Goal: Navigation & Orientation: Find specific page/section

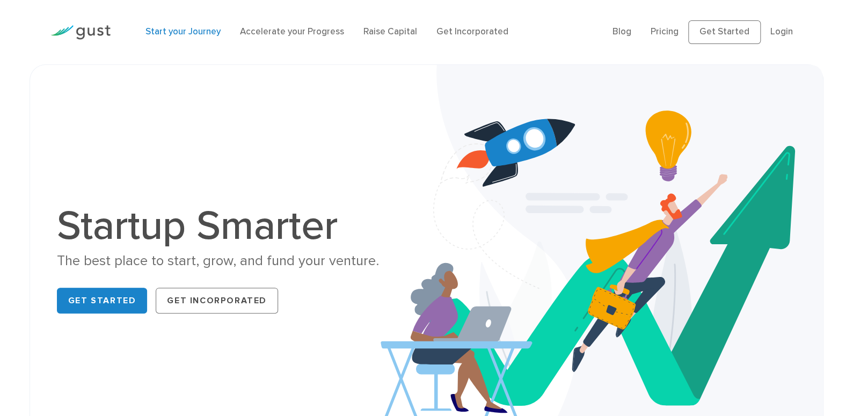
click at [196, 32] on link "Start your Journey" at bounding box center [182, 31] width 75 height 11
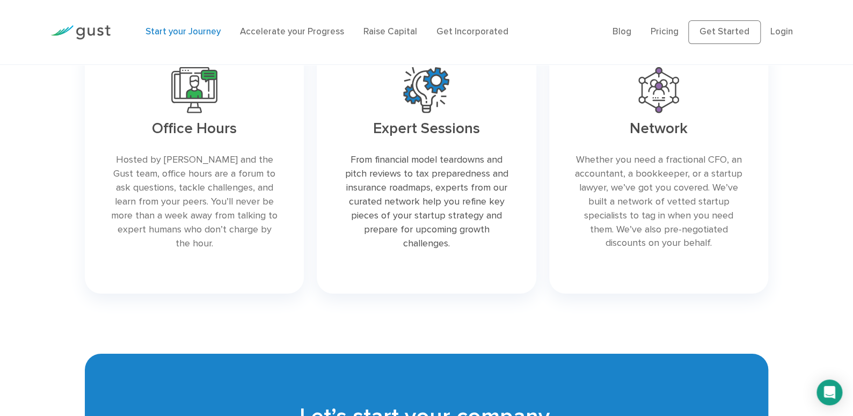
scroll to position [2100, 0]
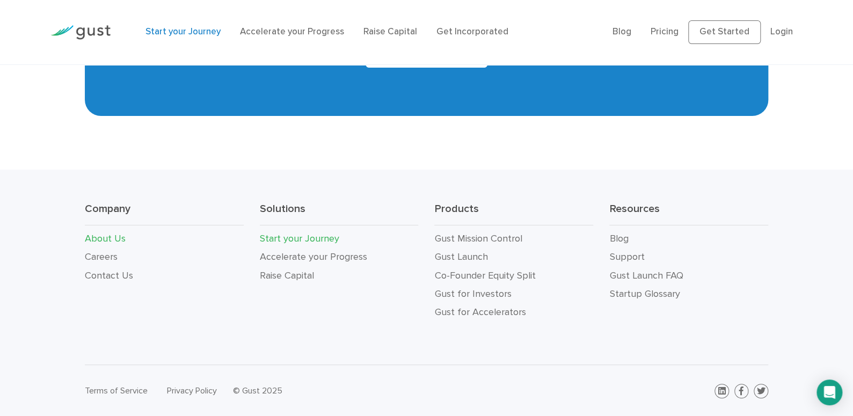
click at [108, 238] on link "About Us" at bounding box center [105, 238] width 41 height 11
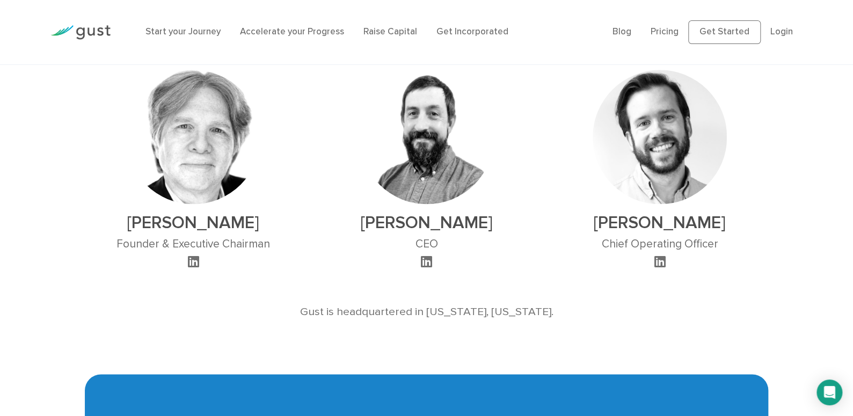
scroll to position [697, 0]
